Goal: Information Seeking & Learning: Understand process/instructions

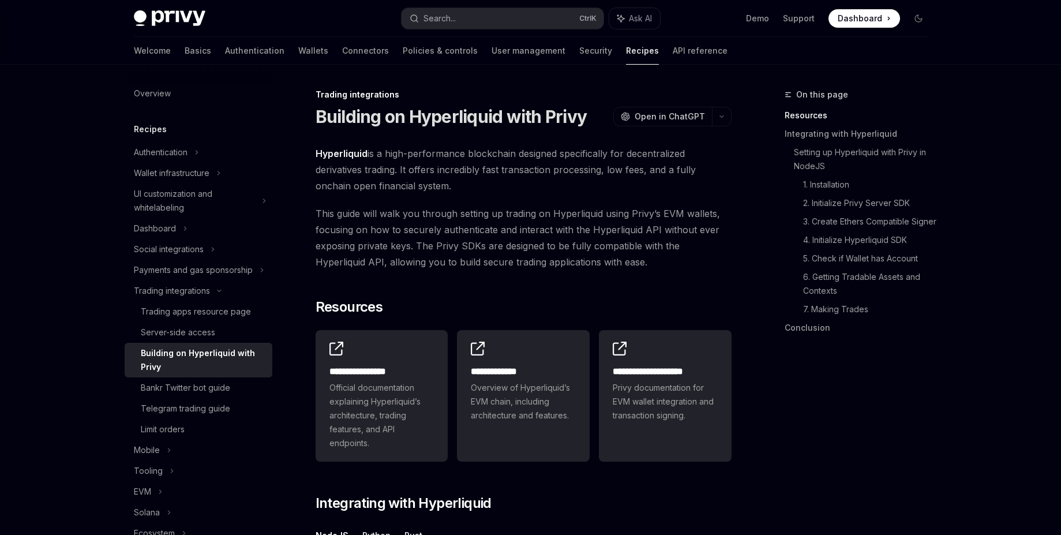
scroll to position [243, 0]
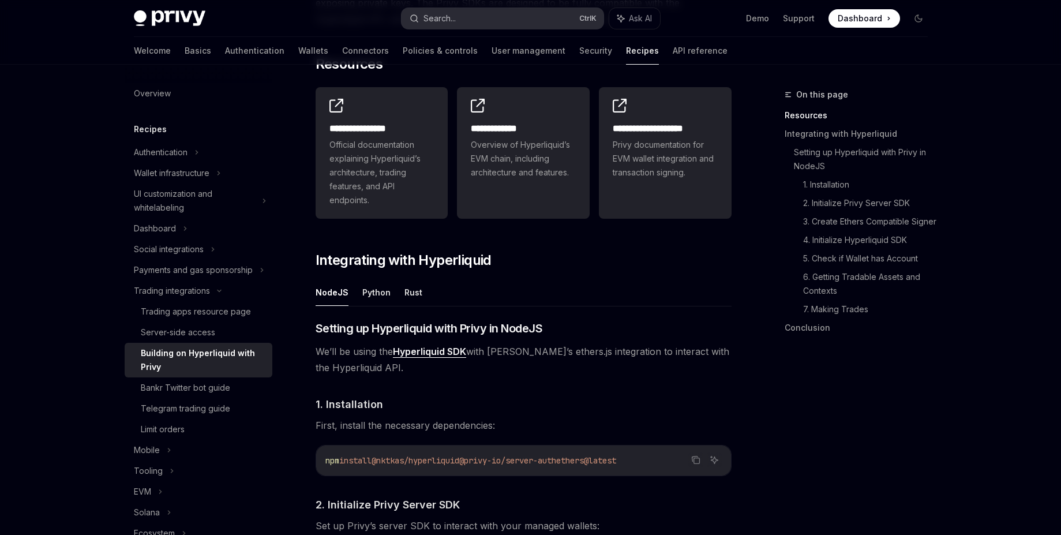
click at [482, 21] on button "Search... Ctrl K" at bounding box center [503, 18] width 202 height 21
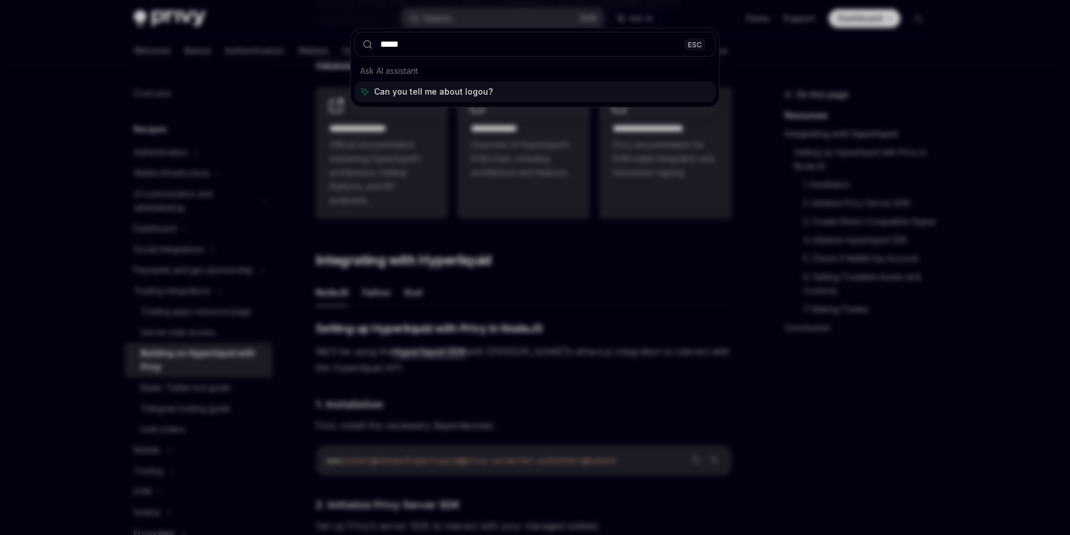
type input "******"
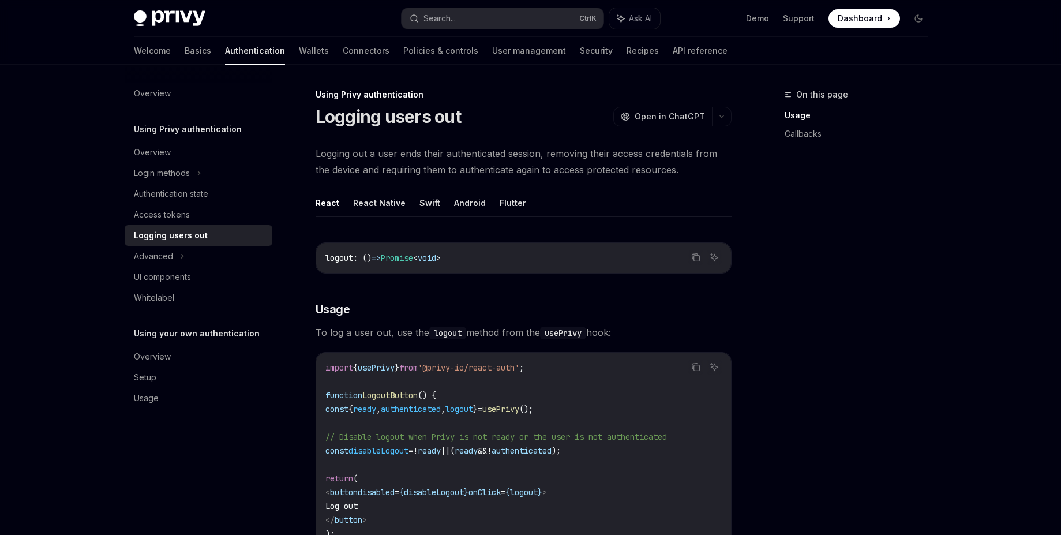
scroll to position [125, 0]
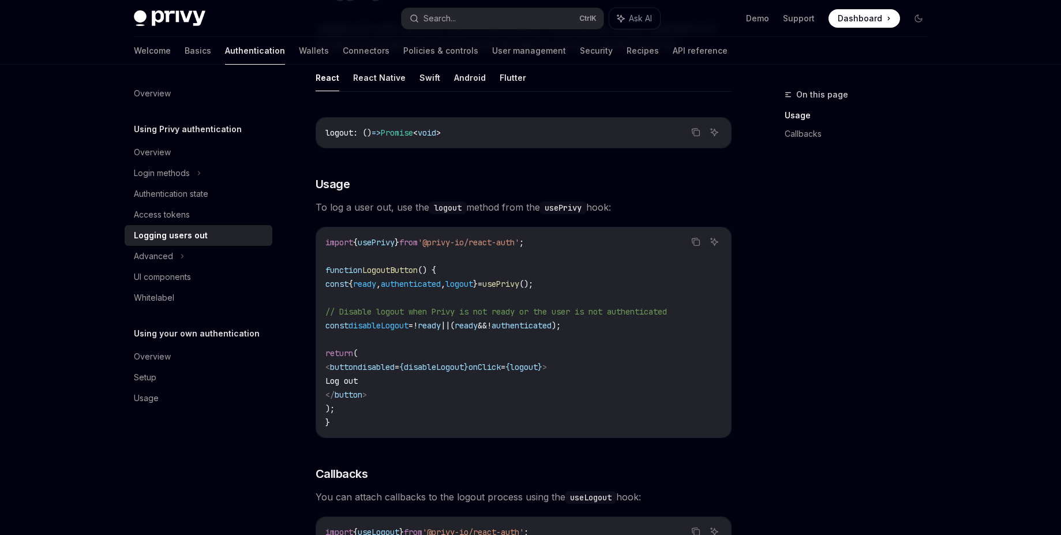
drag, startPoint x: 601, startPoint y: 367, endPoint x: 345, endPoint y: 366, distance: 256.3
click at [345, 366] on code "import { usePrivy } from '@privy-io/react-auth' ; function LogoutButton () { co…" at bounding box center [524, 332] width 396 height 194
copy span "< button disabled = { disableLogout } onClick = { logout } >"
click at [398, 326] on span "disableLogout" at bounding box center [379, 325] width 60 height 10
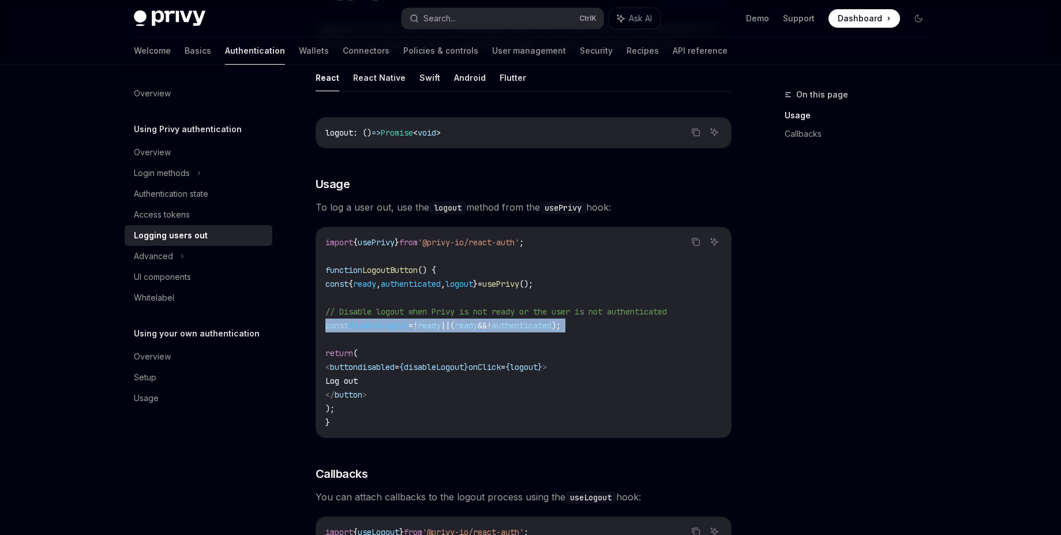
click at [398, 326] on span "disableLogout" at bounding box center [379, 325] width 60 height 10
copy code "const disableLogout = ! ready || ( ready && ! authenticated );"
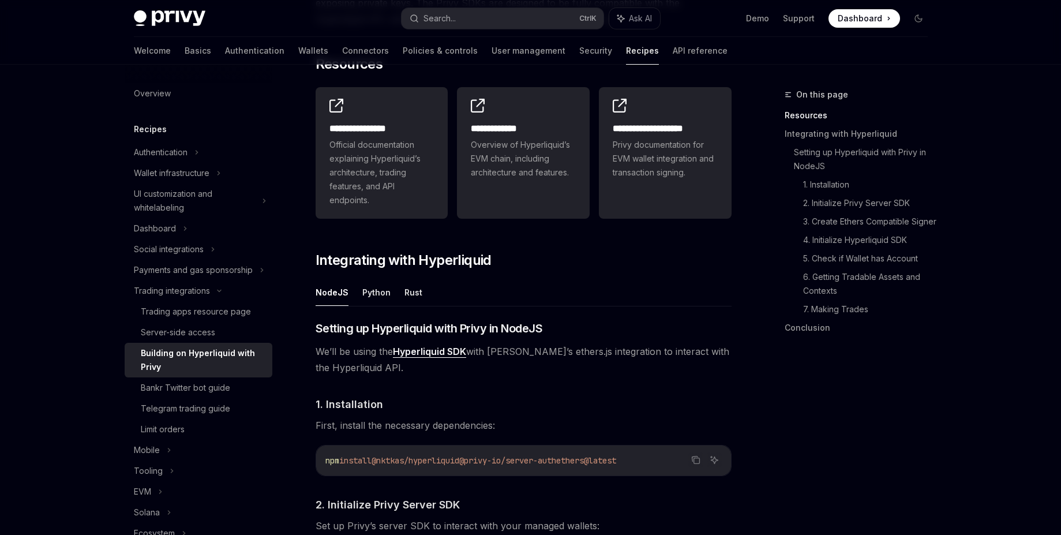
scroll to position [243, 0]
